Goal: Task Accomplishment & Management: Manage account settings

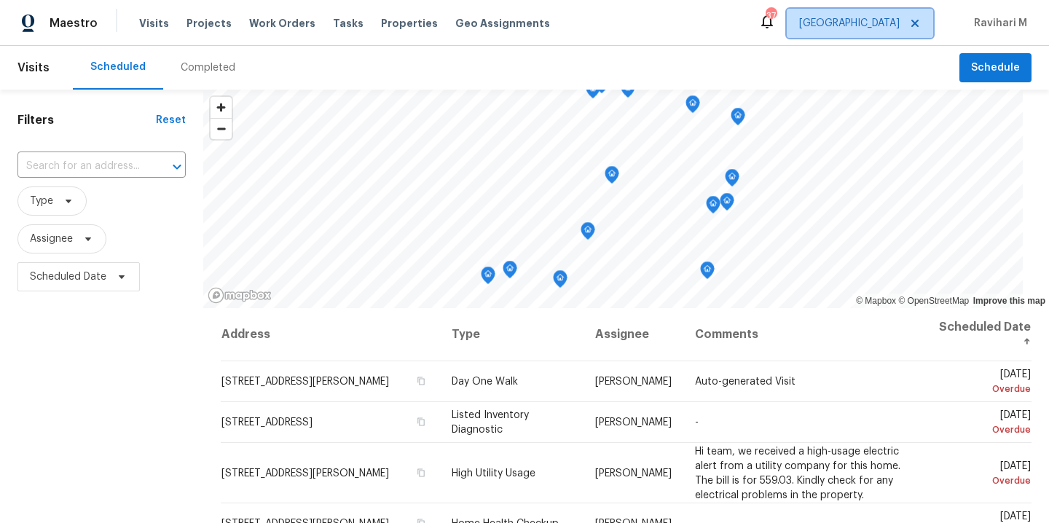
click at [875, 24] on span "[GEOGRAPHIC_DATA]" at bounding box center [849, 23] width 100 height 15
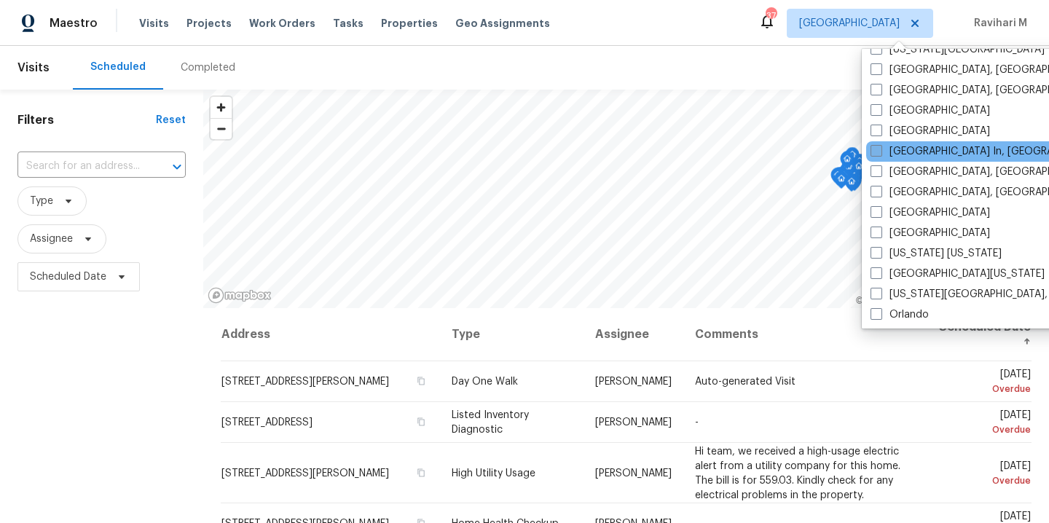
scroll to position [592, 0]
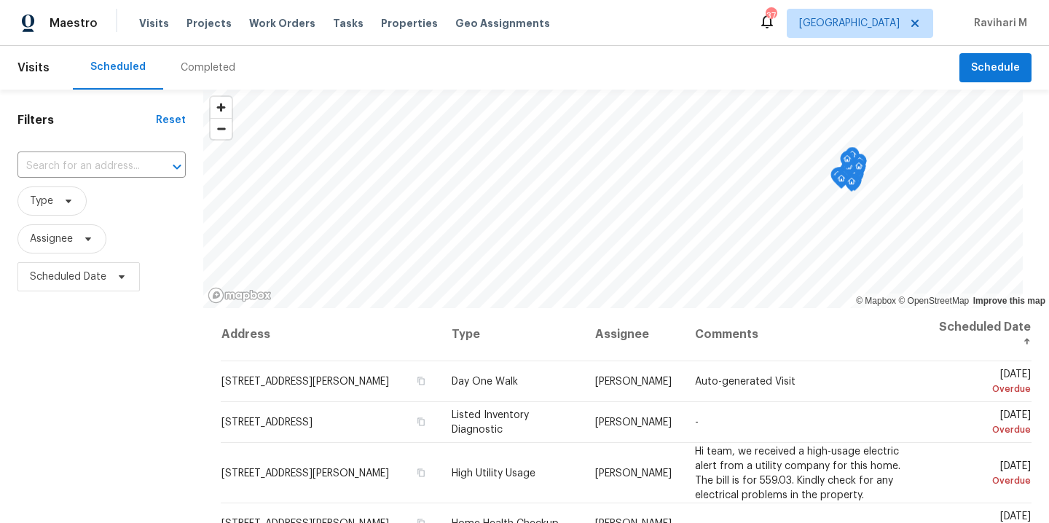
click at [749, 64] on div "Scheduled Completed" at bounding box center [516, 68] width 886 height 44
click at [754, 16] on div "Maestro Visits Projects Work Orders Tasks Properties Geo Assignments 37 [PERSON…" at bounding box center [524, 23] width 1049 height 46
click at [899, 23] on span "[GEOGRAPHIC_DATA]" at bounding box center [849, 23] width 100 height 15
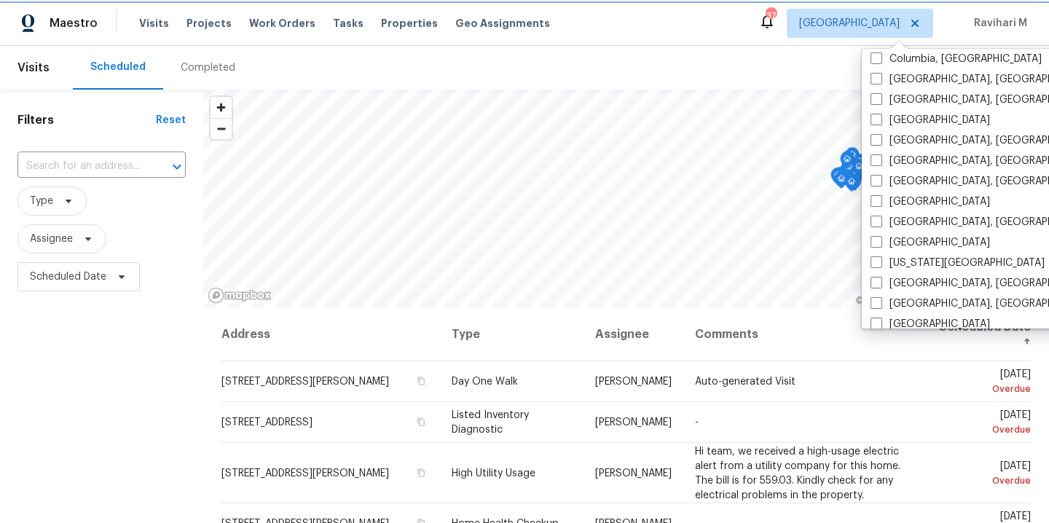
scroll to position [351, 0]
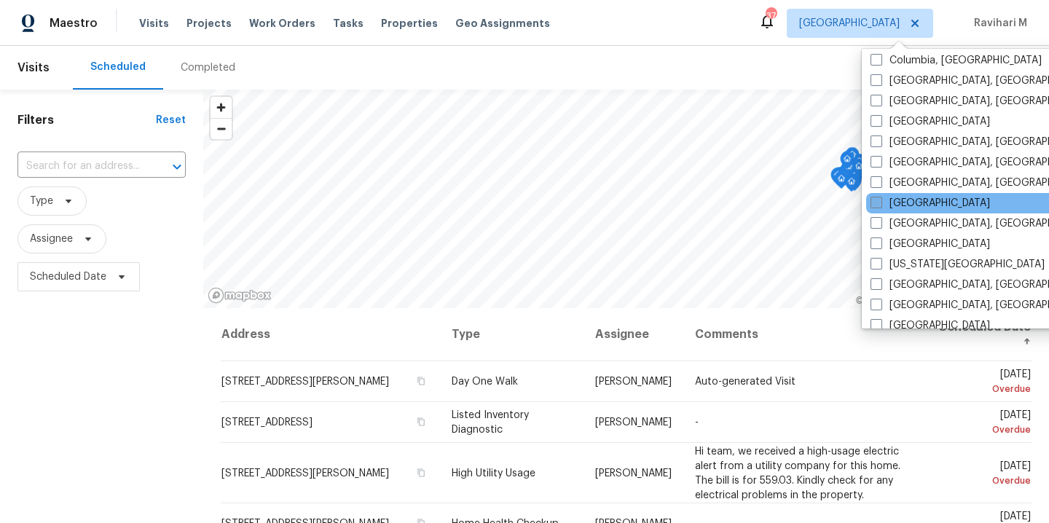
click at [875, 203] on span at bounding box center [876, 203] width 12 height 12
click at [875, 203] on input "[GEOGRAPHIC_DATA]" at bounding box center [874, 200] width 9 height 9
checkbox input "true"
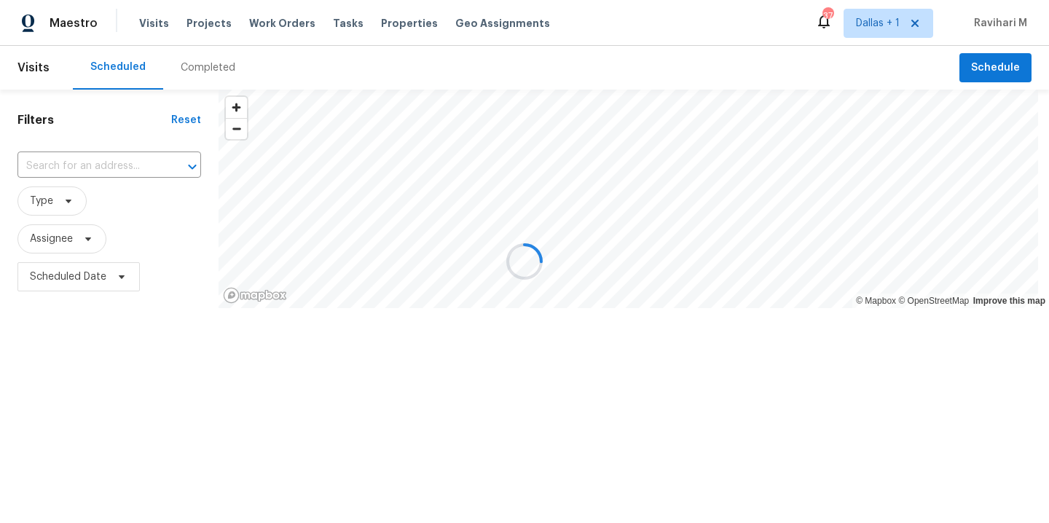
click at [201, 66] on div at bounding box center [524, 261] width 1049 height 523
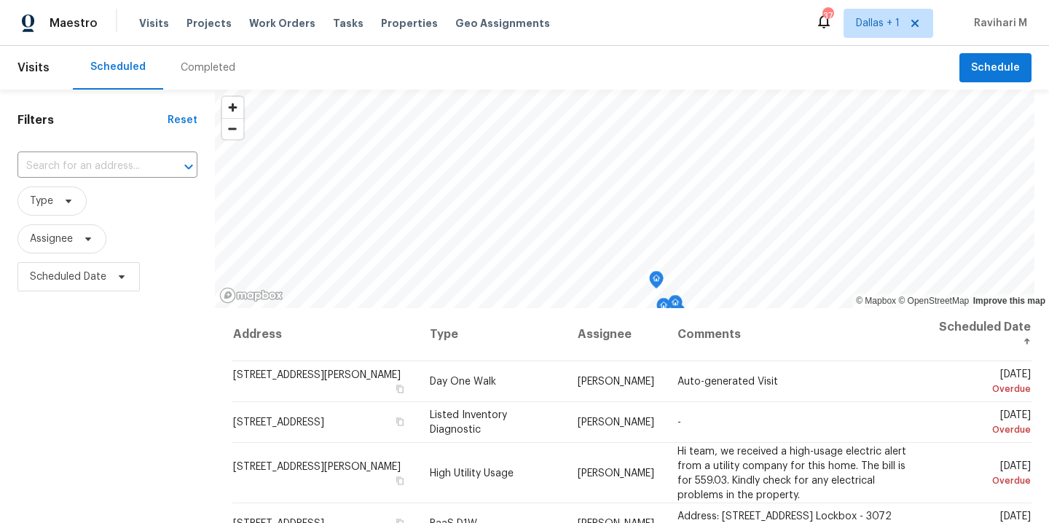
click at [201, 66] on div "Completed" at bounding box center [208, 67] width 55 height 15
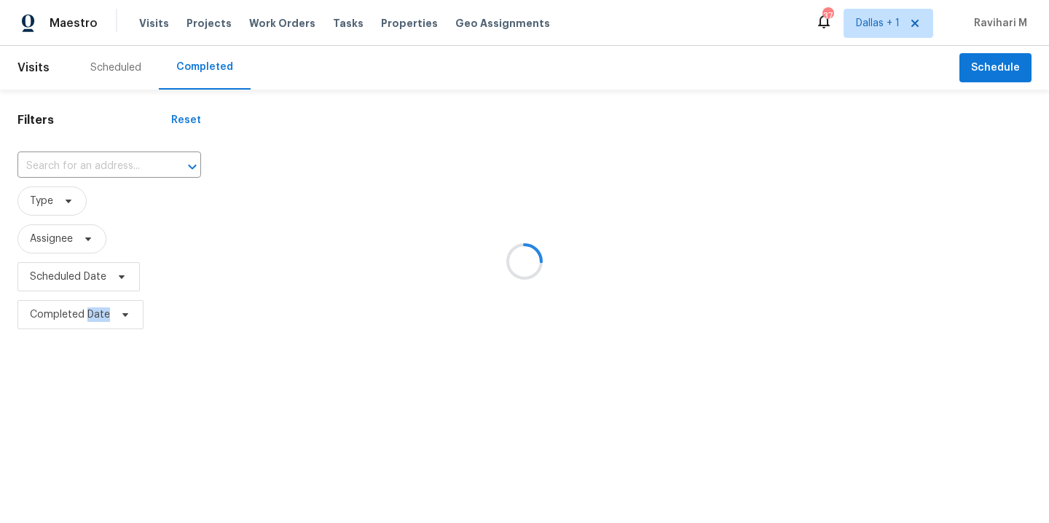
click at [201, 66] on div at bounding box center [524, 261] width 1049 height 523
click at [80, 166] on div at bounding box center [524, 261] width 1049 height 523
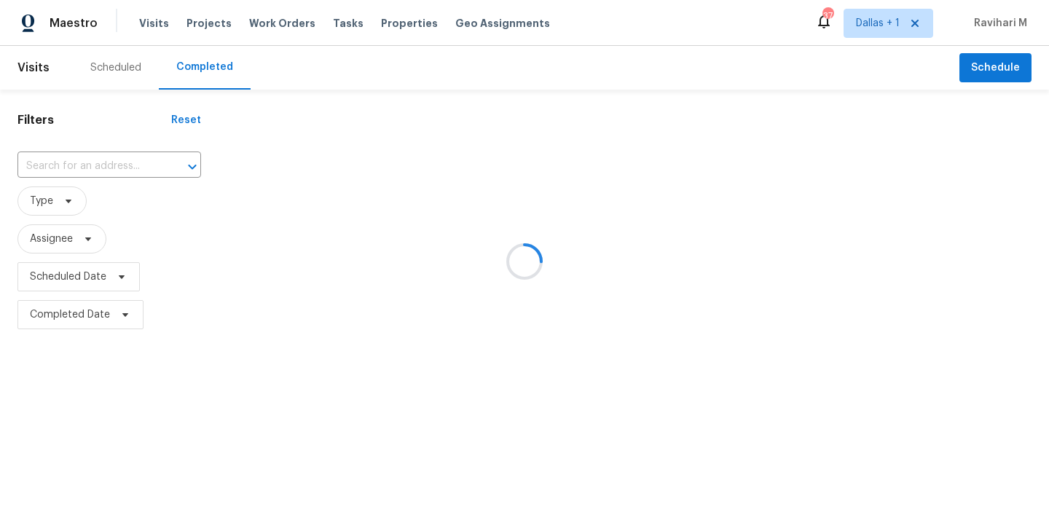
click at [80, 166] on div at bounding box center [524, 261] width 1049 height 523
click at [72, 166] on div at bounding box center [524, 261] width 1049 height 523
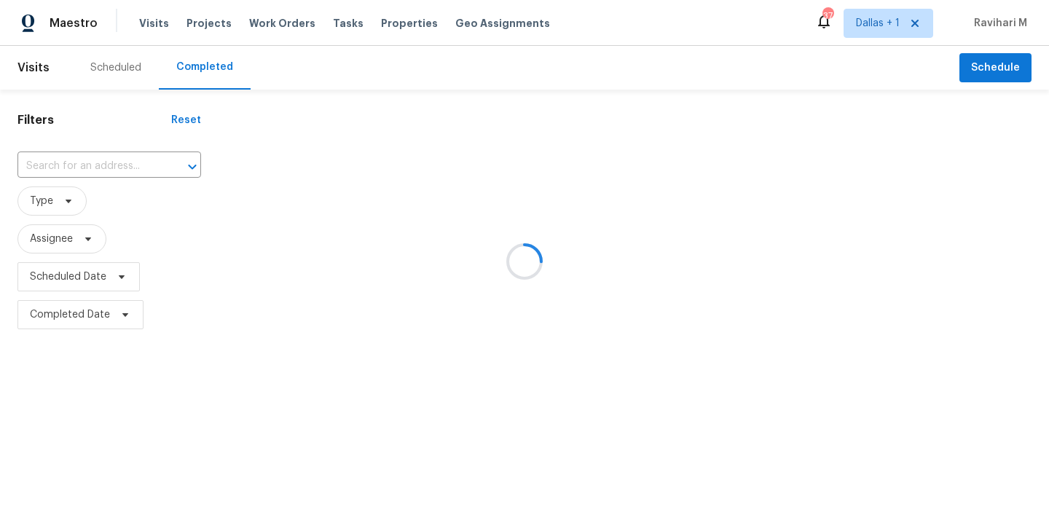
click at [39, 169] on div at bounding box center [524, 261] width 1049 height 523
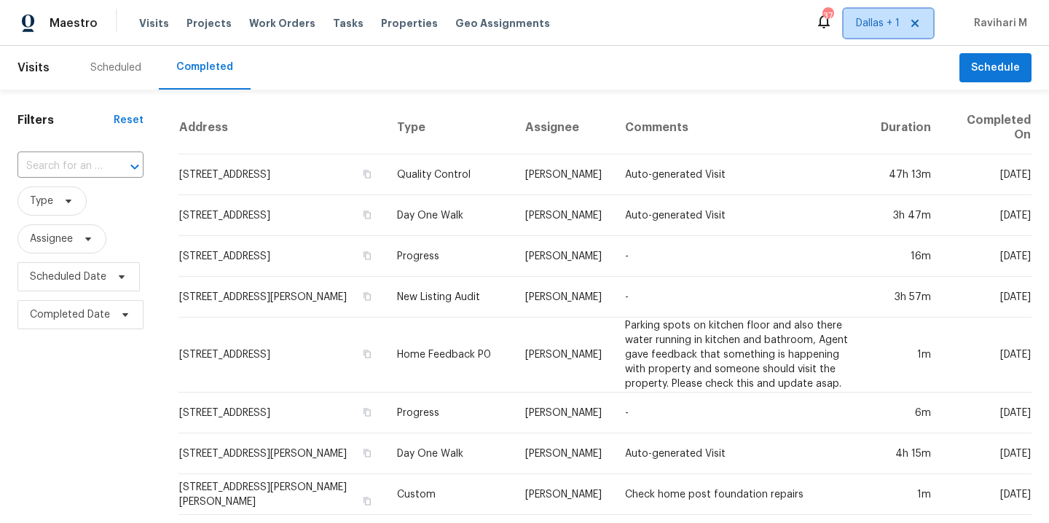
click at [865, 15] on span "Dallas + 1" at bounding box center [888, 23] width 90 height 29
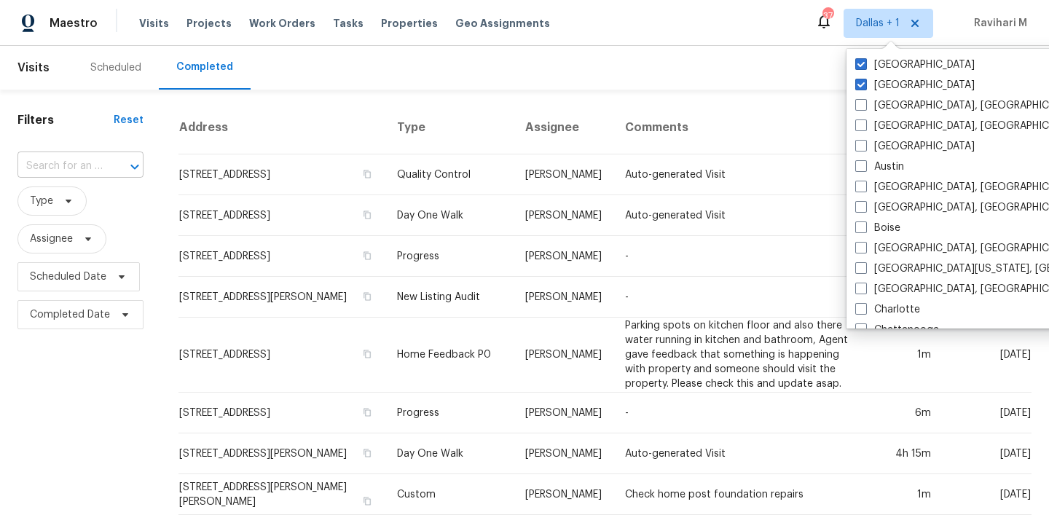
click at [73, 162] on input "text" at bounding box center [59, 166] width 85 height 23
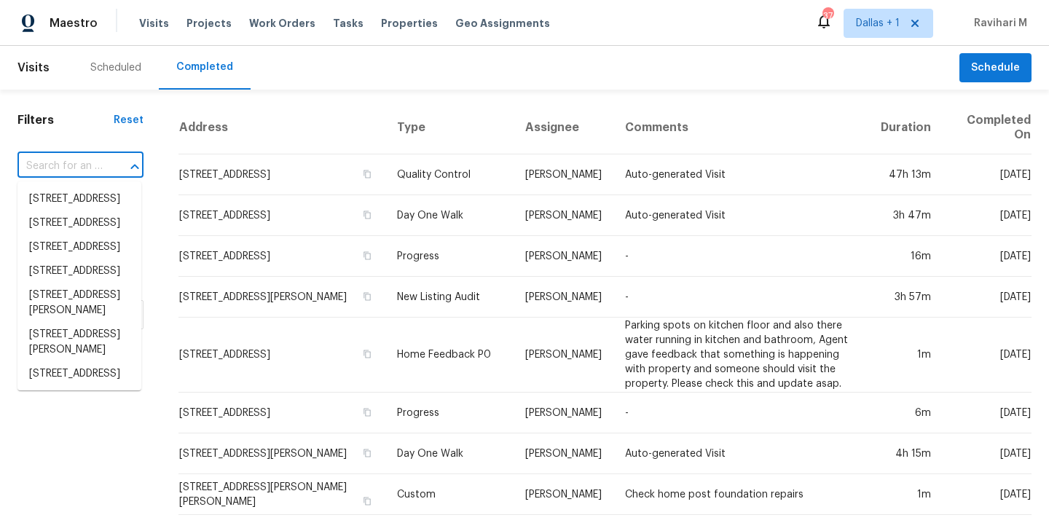
click at [73, 162] on input "text" at bounding box center [59, 166] width 85 height 23
paste input "[GEOGRAPHIC_DATA]"
type input "[GEOGRAPHIC_DATA]"
click at [74, 159] on input "text" at bounding box center [59, 166] width 85 height 23
paste input "[STREET_ADDRESS][PERSON_NAME]"
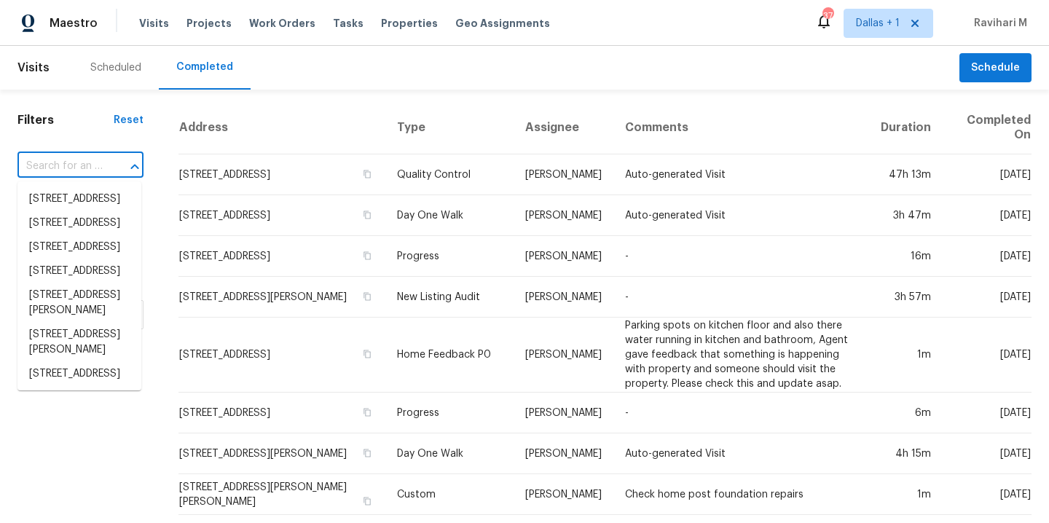
type input "[STREET_ADDRESS][PERSON_NAME]"
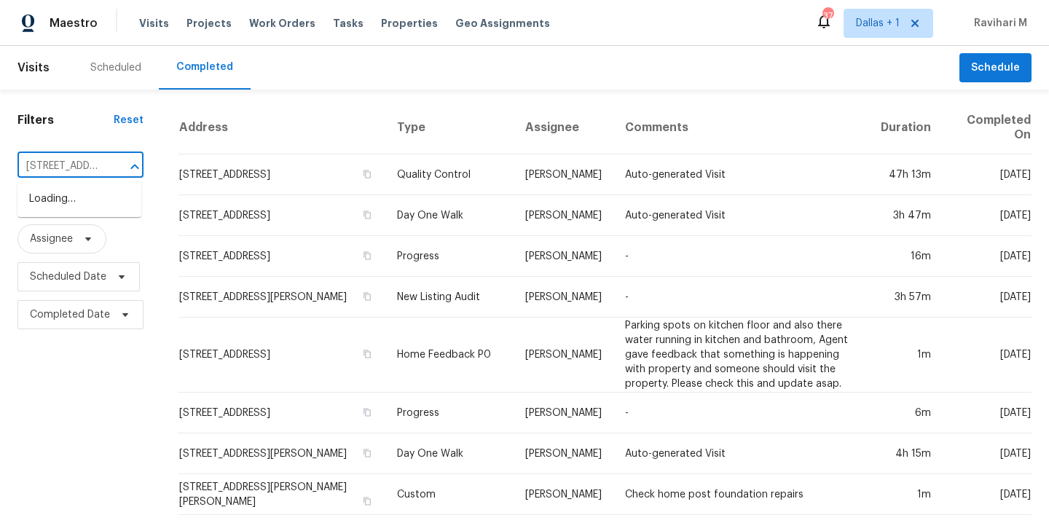
scroll to position [0, 117]
click at [70, 205] on li "[STREET_ADDRESS][PERSON_NAME]" at bounding box center [79, 206] width 124 height 39
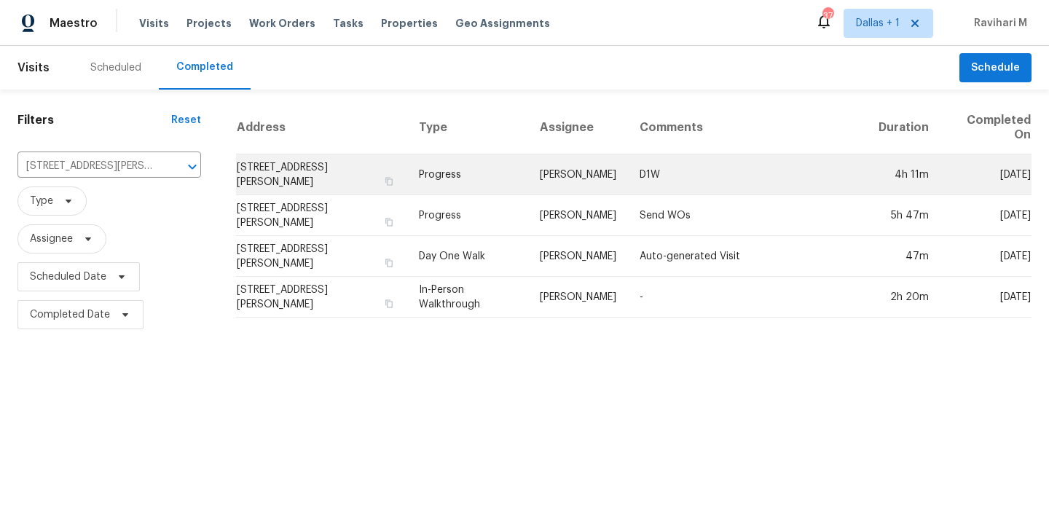
click at [503, 180] on td "Progress" at bounding box center [467, 174] width 121 height 41
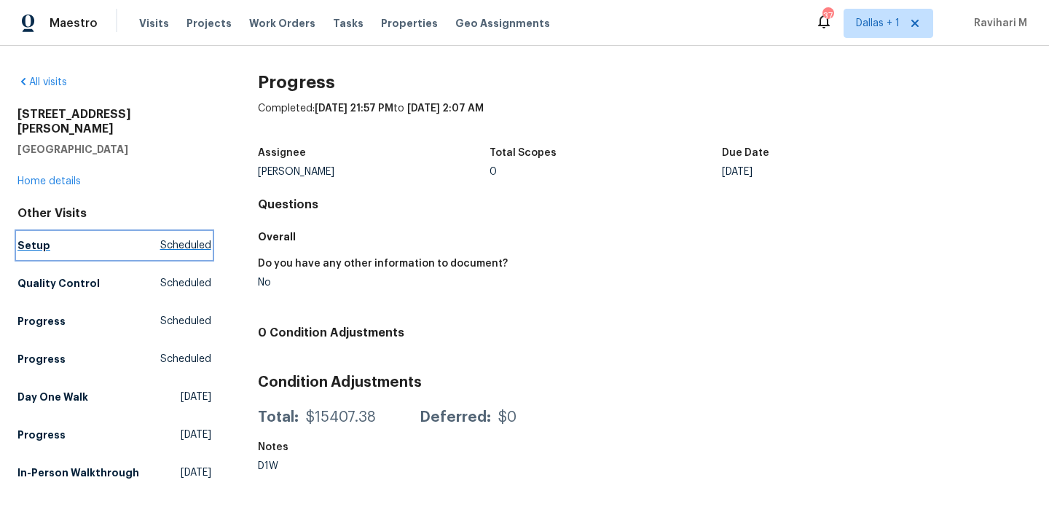
click at [204, 238] on span "Scheduled" at bounding box center [185, 245] width 51 height 15
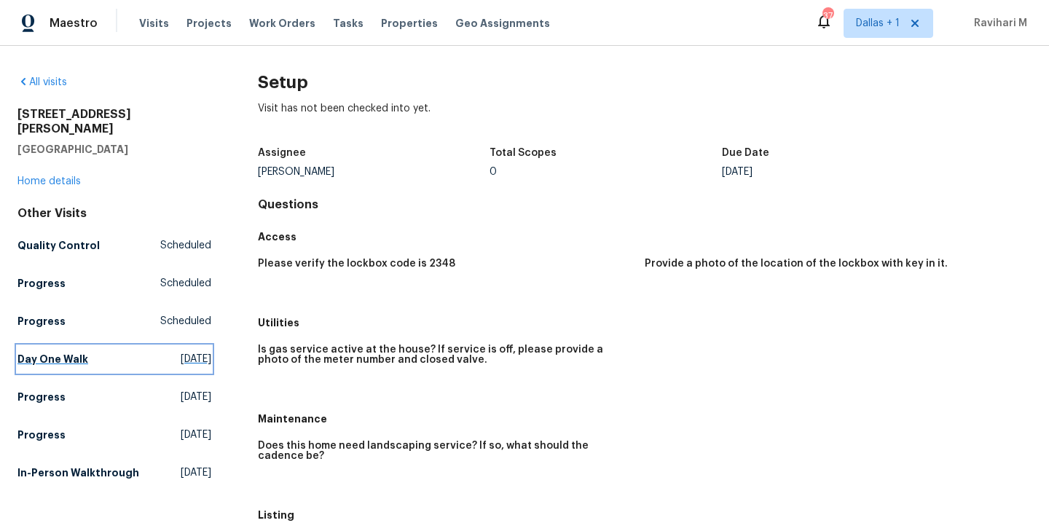
click at [181, 352] on span "[DATE]" at bounding box center [196, 359] width 31 height 15
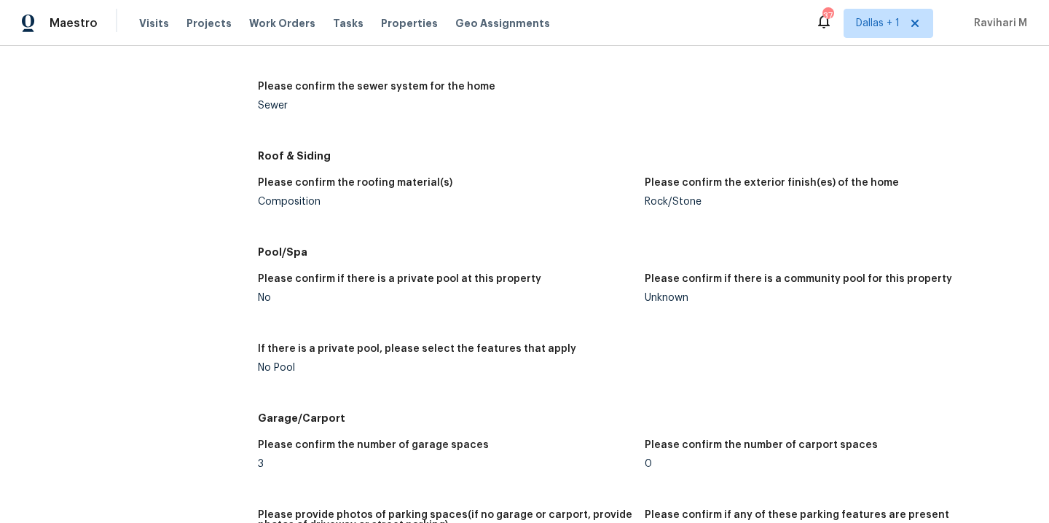
scroll to position [1431, 0]
